Goal: Register for event/course

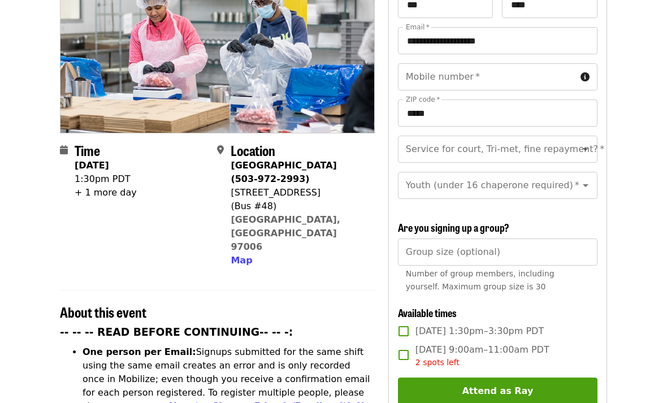
scroll to position [158, 0]
click at [575, 144] on icon "Clear" at bounding box center [570, 149] width 11 height 11
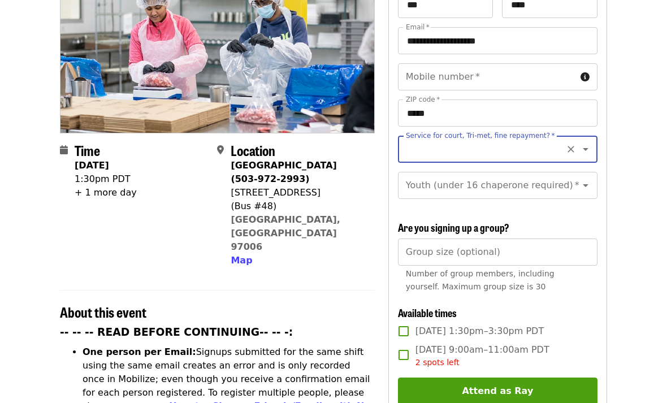
scroll to position [158, 0]
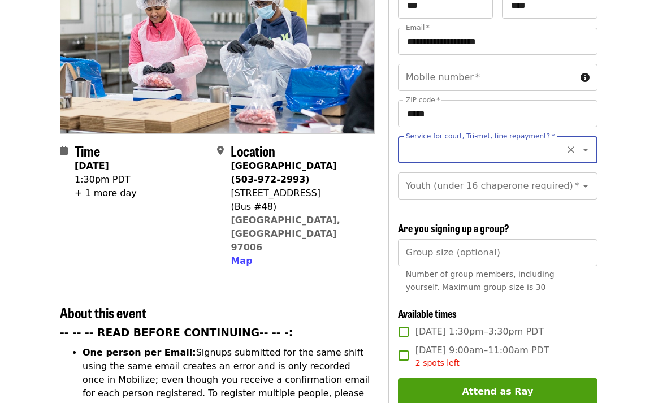
click at [571, 144] on icon "Clear" at bounding box center [570, 149] width 11 height 11
click at [572, 144] on icon "Clear" at bounding box center [570, 149] width 11 height 11
click at [566, 142] on button "Clear" at bounding box center [571, 150] width 16 height 16
click at [567, 144] on icon "Clear" at bounding box center [570, 149] width 11 height 11
click at [564, 142] on button "Clear" at bounding box center [571, 150] width 16 height 16
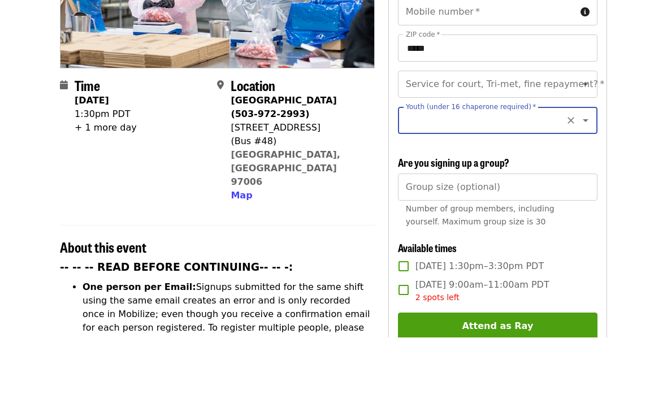
click at [565, 180] on icon "Clear" at bounding box center [570, 185] width 11 height 11
click at [566, 180] on icon "Clear" at bounding box center [570, 185] width 11 height 11
click at [589, 179] on icon "Open" at bounding box center [586, 186] width 14 height 14
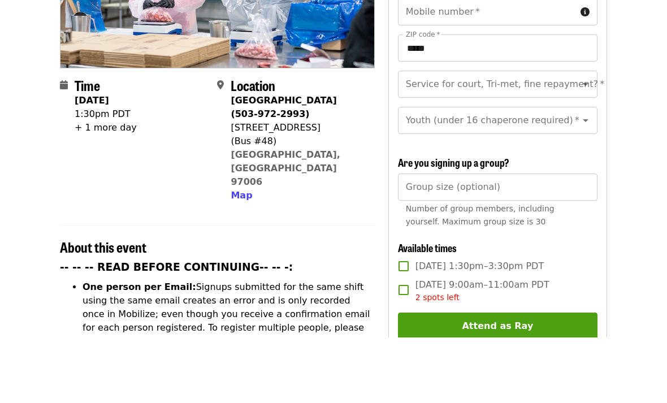
scroll to position [224, 0]
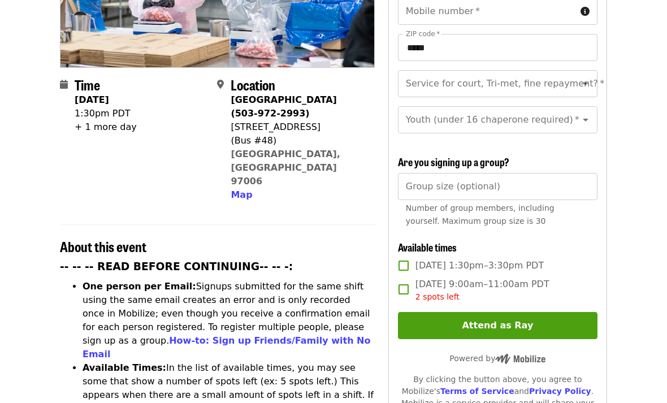
click at [591, 77] on icon "Open" at bounding box center [586, 84] width 14 height 14
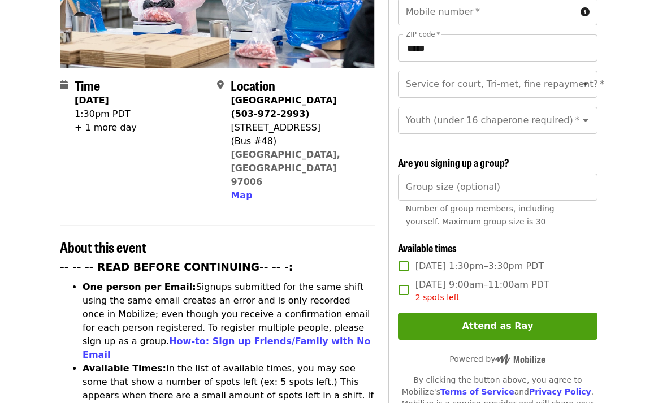
scroll to position [224, 0]
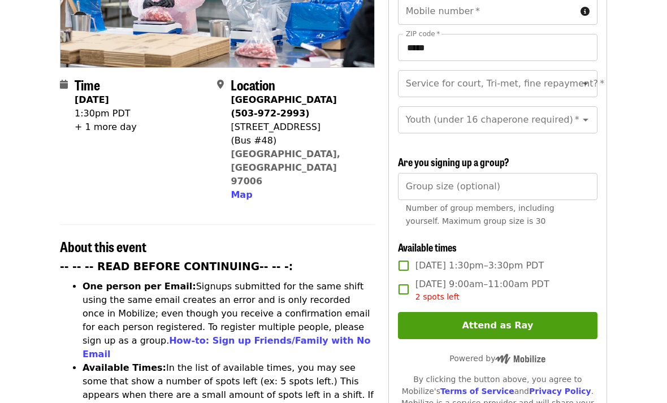
click at [579, 77] on icon "Open" at bounding box center [586, 84] width 14 height 14
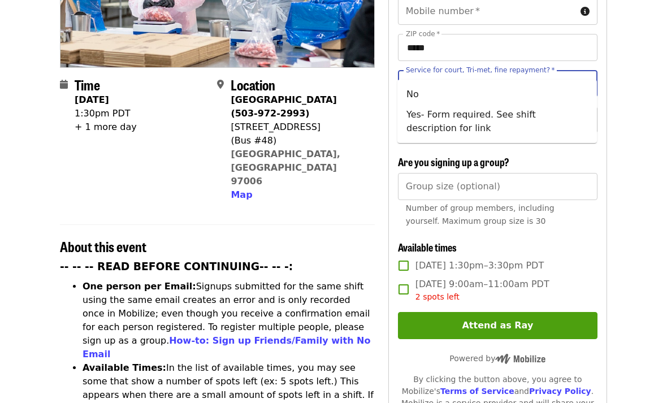
scroll to position [223, 0]
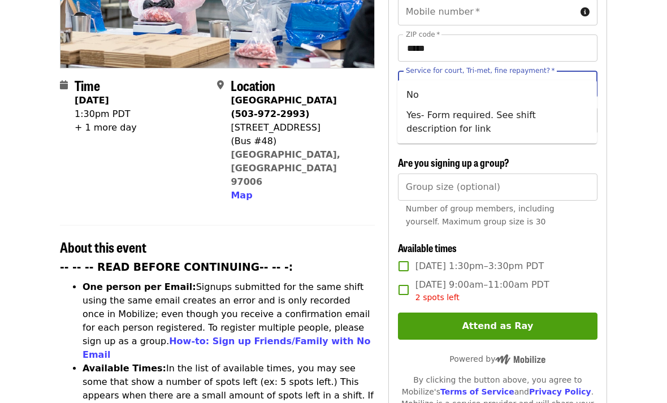
click at [416, 95] on li "No" at bounding box center [496, 95] width 199 height 20
type input "**"
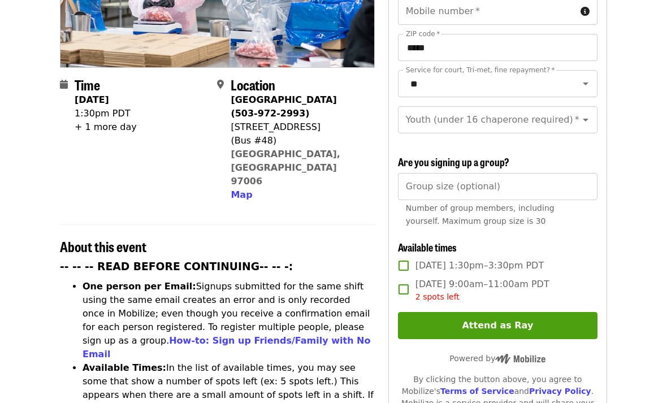
click at [585, 113] on icon "Open" at bounding box center [586, 120] width 14 height 14
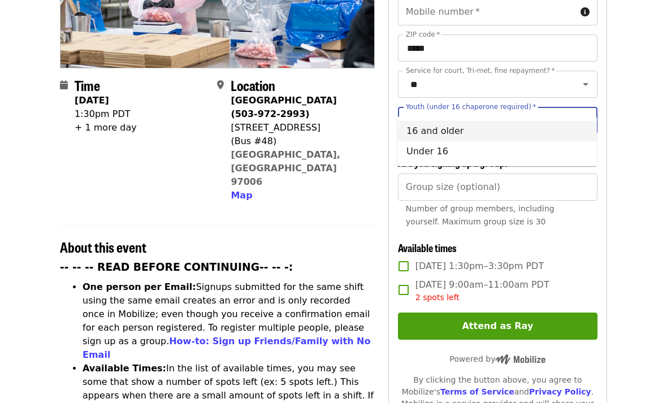
click at [527, 129] on li "16 and older" at bounding box center [496, 131] width 199 height 20
type input "**********"
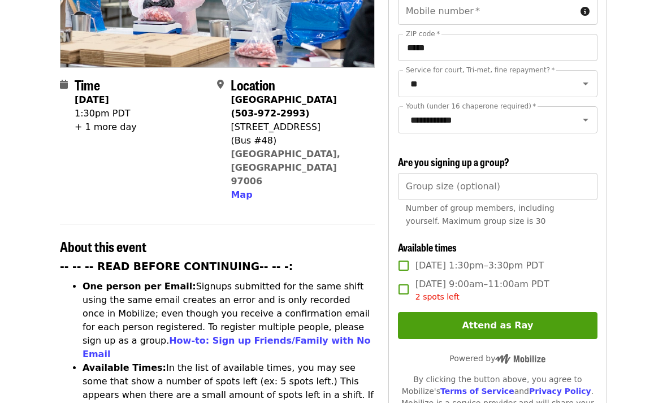
click at [517, 313] on button "Attend as Ray" at bounding box center [497, 326] width 199 height 27
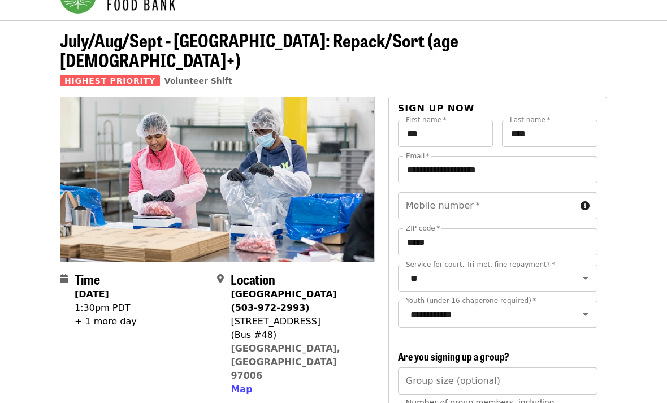
scroll to position [0, 0]
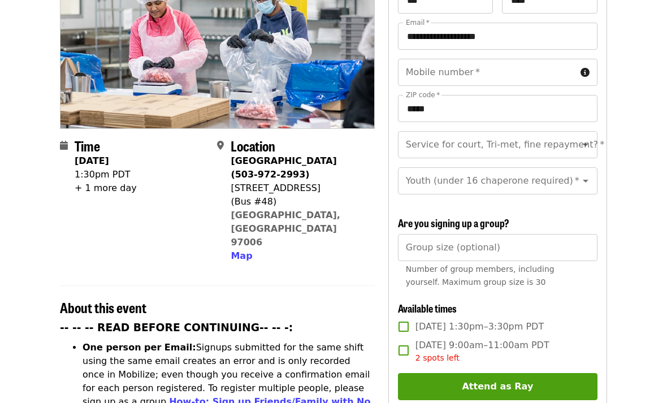
scroll to position [163, 0]
